Goal: Transaction & Acquisition: Purchase product/service

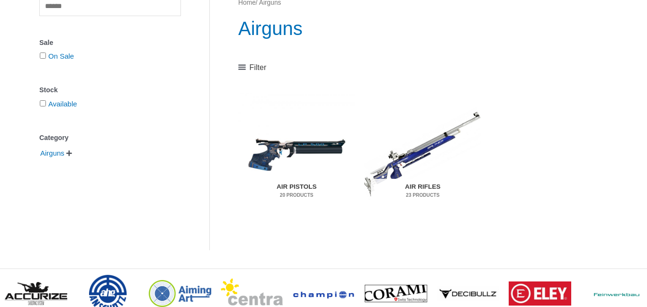
scroll to position [133, 0]
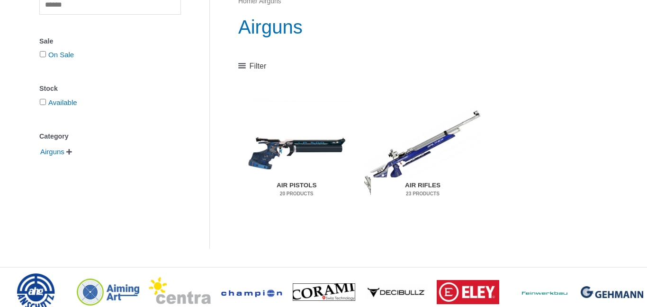
click at [411, 154] on img "Visit product category Air Rifles" at bounding box center [422, 152] width 117 height 122
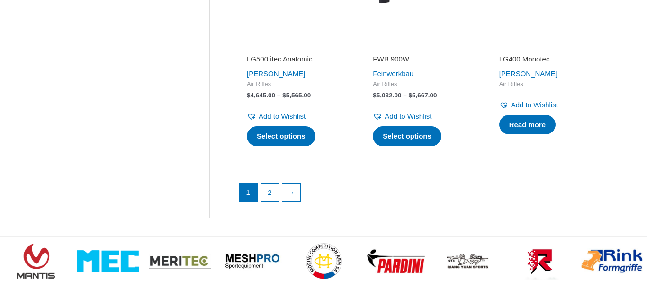
scroll to position [1440, 0]
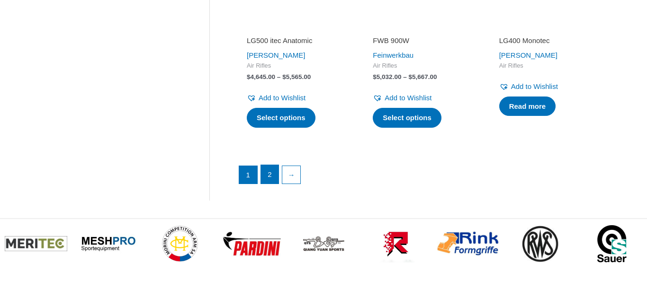
click at [271, 180] on link "2" at bounding box center [270, 174] width 18 height 19
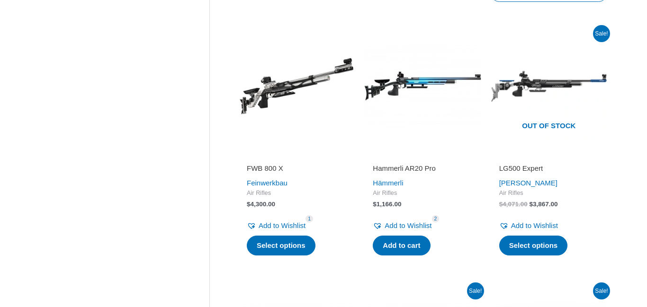
scroll to position [493, 0]
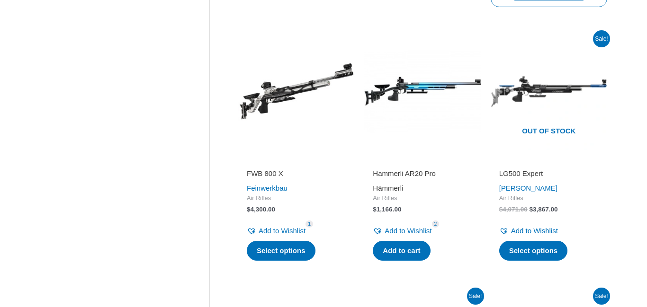
click at [393, 187] on link "Hämmerli" at bounding box center [388, 188] width 30 height 8
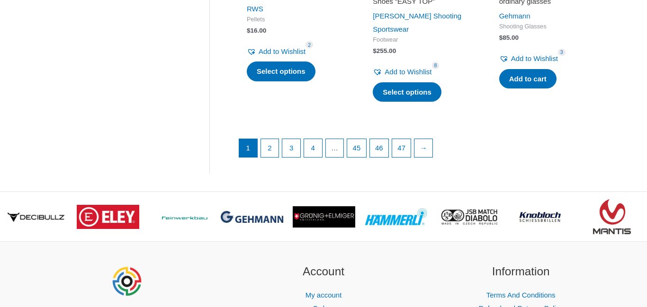
scroll to position [1421, 0]
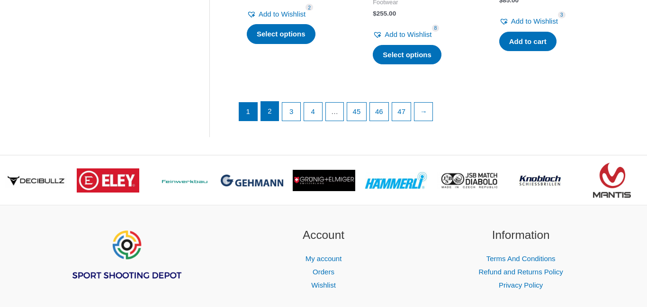
click at [270, 102] on link "2" at bounding box center [270, 111] width 18 height 19
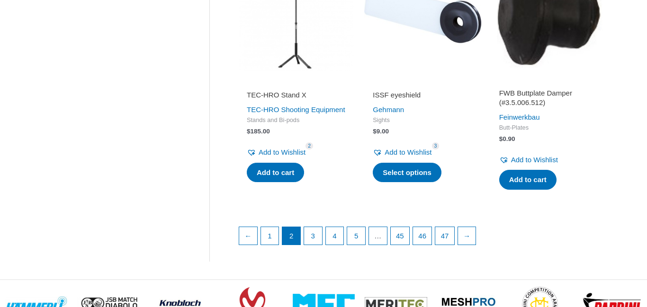
scroll to position [1288, 0]
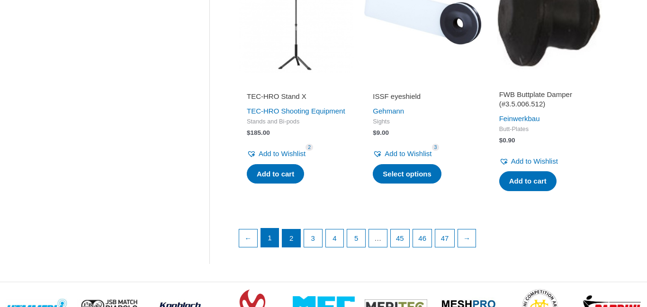
click at [269, 240] on link "1" at bounding box center [270, 238] width 18 height 19
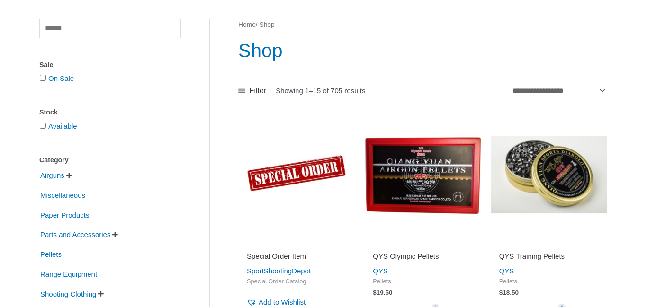
scroll to position [189, 0]
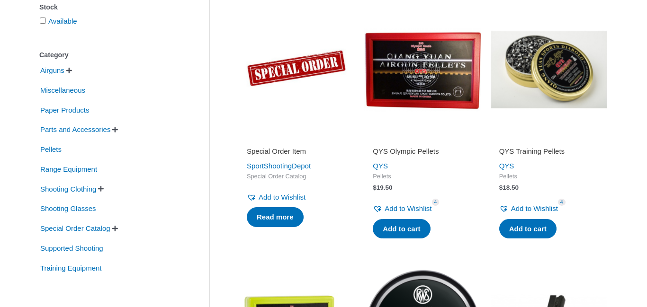
click at [404, 152] on h2 "QYS Olympic Pellets" at bounding box center [422, 151] width 99 height 9
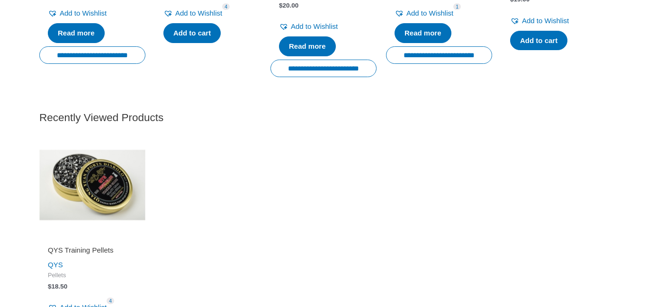
scroll to position [1402, 0]
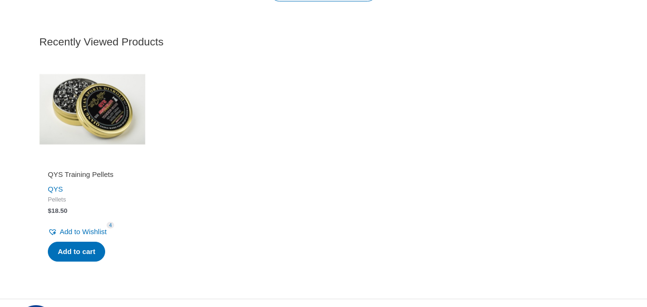
click at [84, 180] on h2 "QYS Training Pellets" at bounding box center [92, 174] width 89 height 9
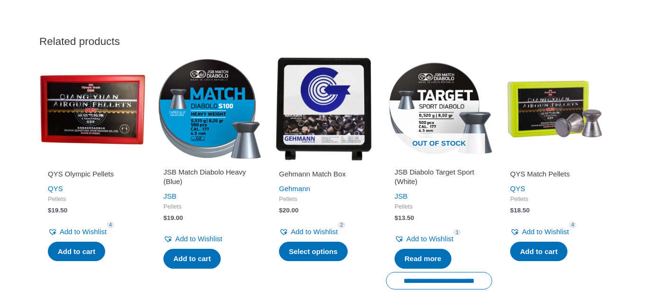
scroll to position [1042, 0]
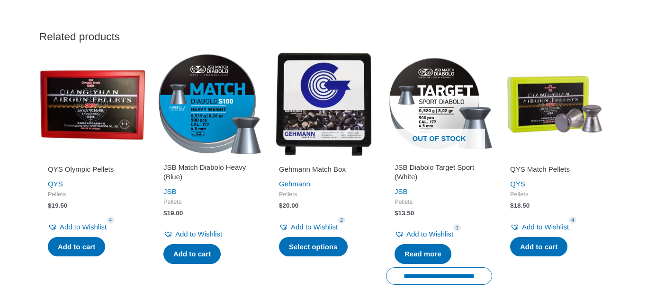
click at [538, 168] on h2 "QYS Match Pellets" at bounding box center [554, 169] width 89 height 9
click at [106, 79] on img at bounding box center [92, 104] width 106 height 106
